Goal: Find specific page/section: Find specific page/section

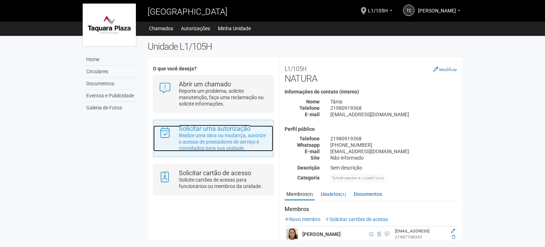
click at [210, 134] on p "Realize uma obra ou mudança, autorize o acesso de prestadores de serviço e conv…" at bounding box center [223, 141] width 89 height 19
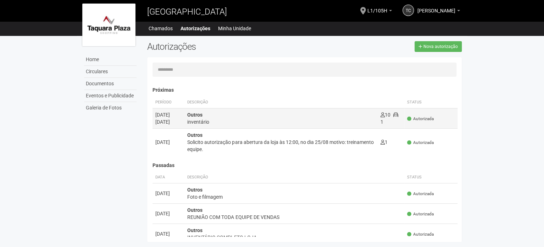
click at [231, 123] on div "inventário" at bounding box center [280, 121] width 187 height 7
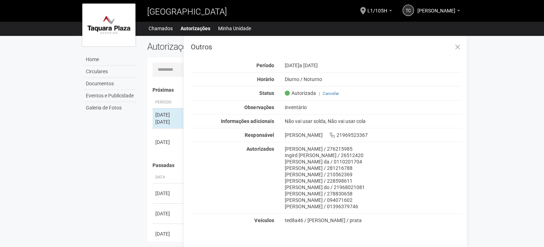
click at [110, 195] on div "Home Circulares Documentos Eventos e Publicidade Galeria de Fotos Autorizações …" at bounding box center [272, 140] width 390 height 209
click at [457, 46] on icon at bounding box center [457, 47] width 5 height 7
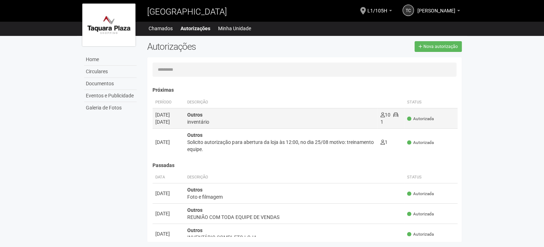
click at [212, 117] on div "Outros inventário" at bounding box center [280, 118] width 187 height 14
